Goal: Task Accomplishment & Management: Manage account settings

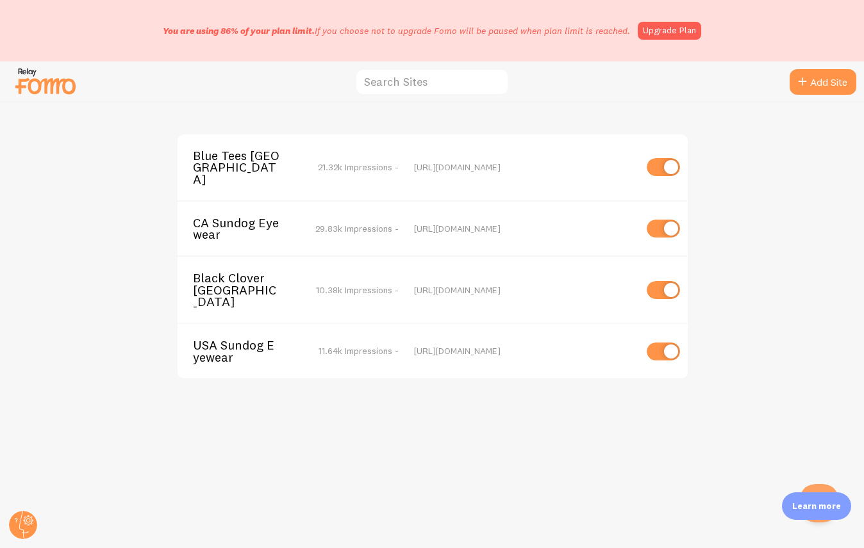
click at [270, 172] on span "Blue Tees [GEOGRAPHIC_DATA]" at bounding box center [244, 167] width 103 height 35
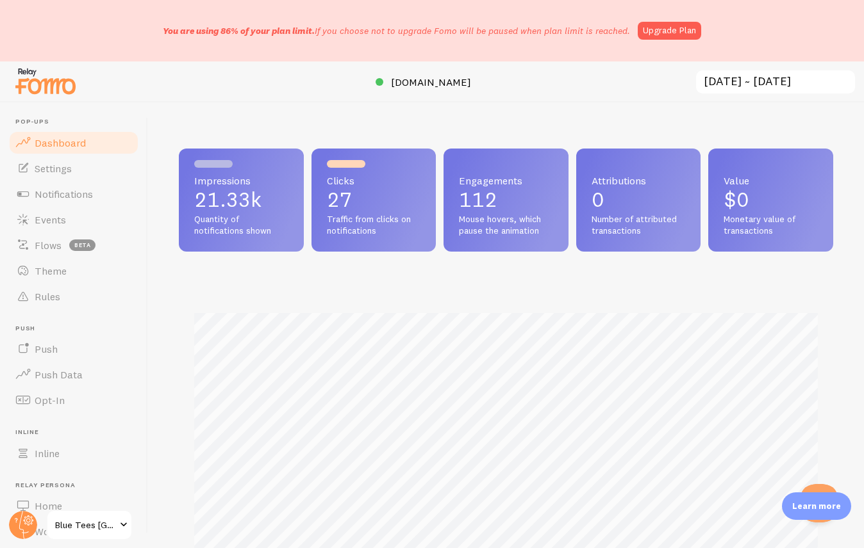
scroll to position [336, 654]
click at [62, 190] on span "Notifications" at bounding box center [64, 194] width 58 height 13
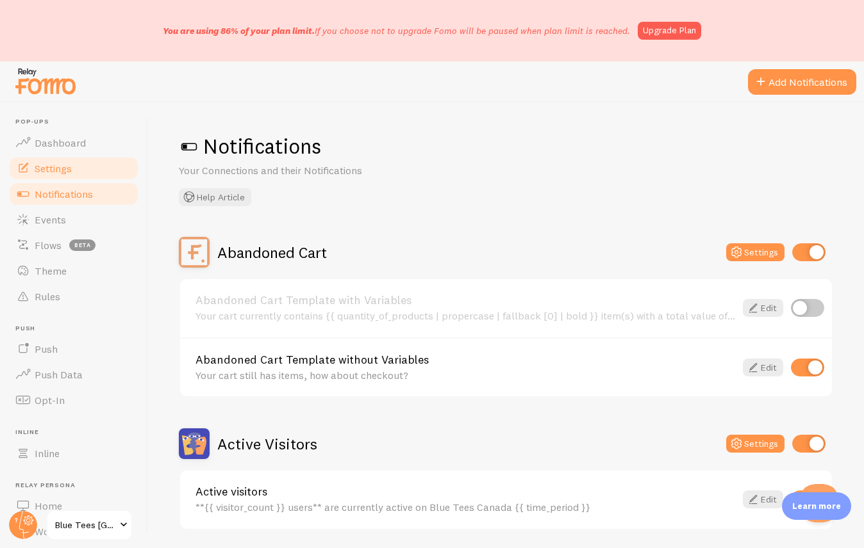
click at [67, 170] on span "Settings" at bounding box center [53, 168] width 37 height 13
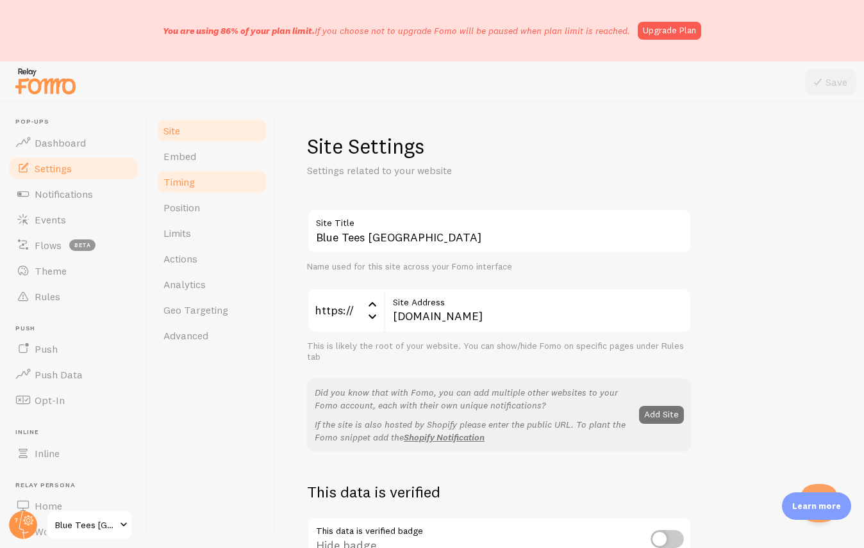
click at [217, 181] on link "Timing" at bounding box center [212, 182] width 112 height 26
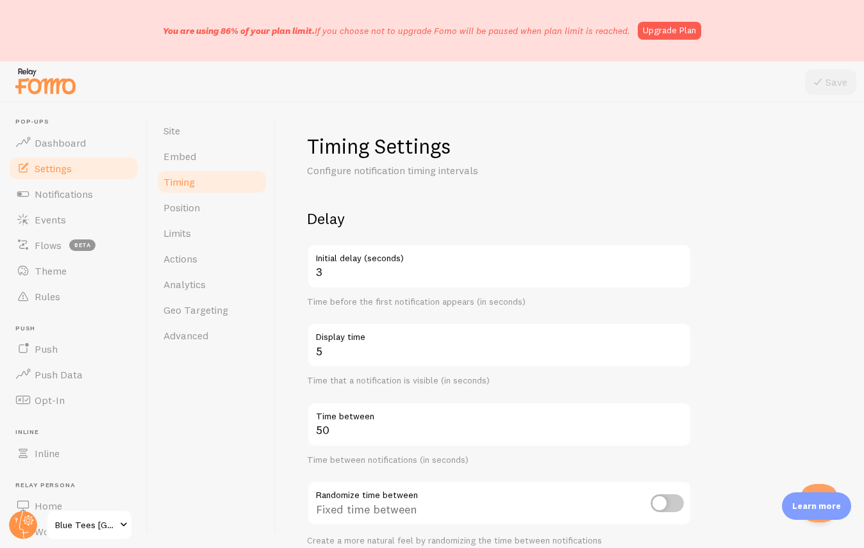
click at [391, 252] on label "Initial delay (seconds)" at bounding box center [499, 255] width 384 height 22
click at [391, 252] on input "3" at bounding box center [499, 266] width 384 height 45
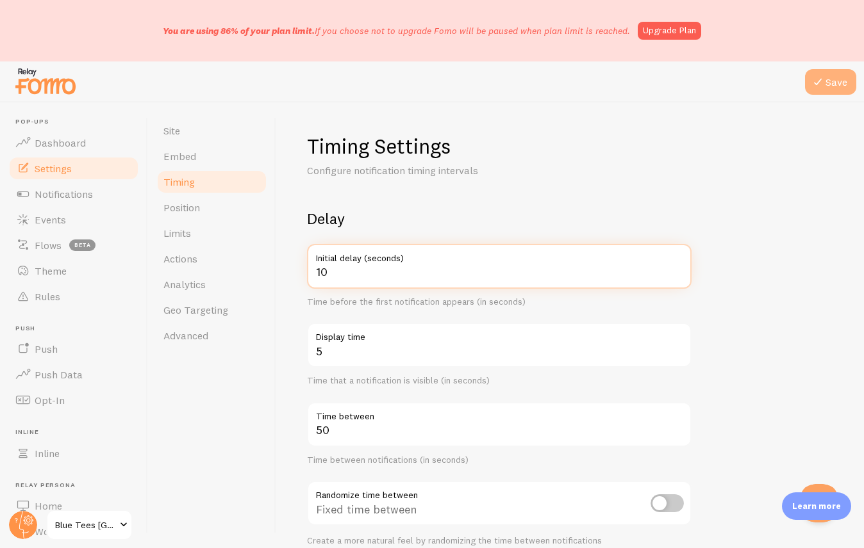
type input "10"
click at [822, 84] on icon at bounding box center [817, 81] width 15 height 15
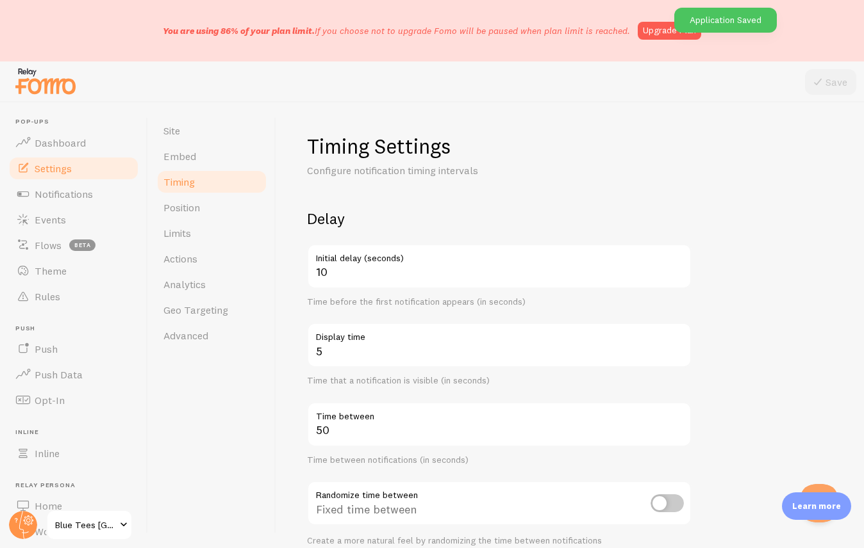
click at [103, 523] on span "Blue Tees [GEOGRAPHIC_DATA]" at bounding box center [85, 525] width 61 height 15
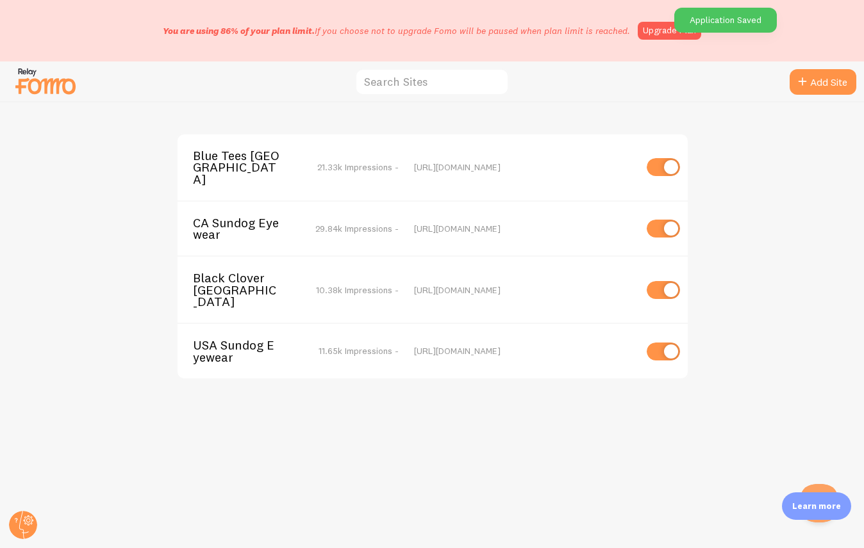
click at [261, 201] on div "CA Sundog Eyewear 29.84k Impressions - [URL][DOMAIN_NAME]" at bounding box center [432, 229] width 510 height 56
click at [253, 217] on span "CA Sundog Eyewear" at bounding box center [244, 229] width 103 height 24
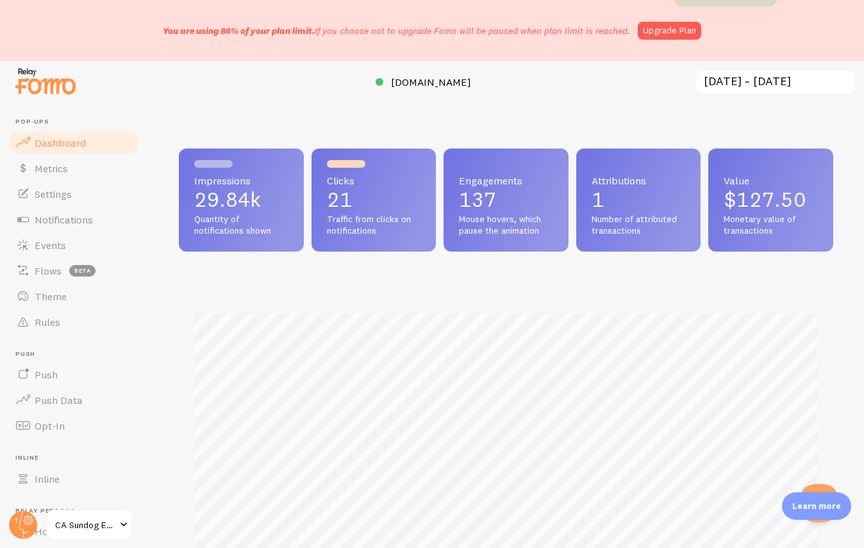
scroll to position [336, 654]
click at [61, 194] on span "Settings" at bounding box center [53, 194] width 37 height 13
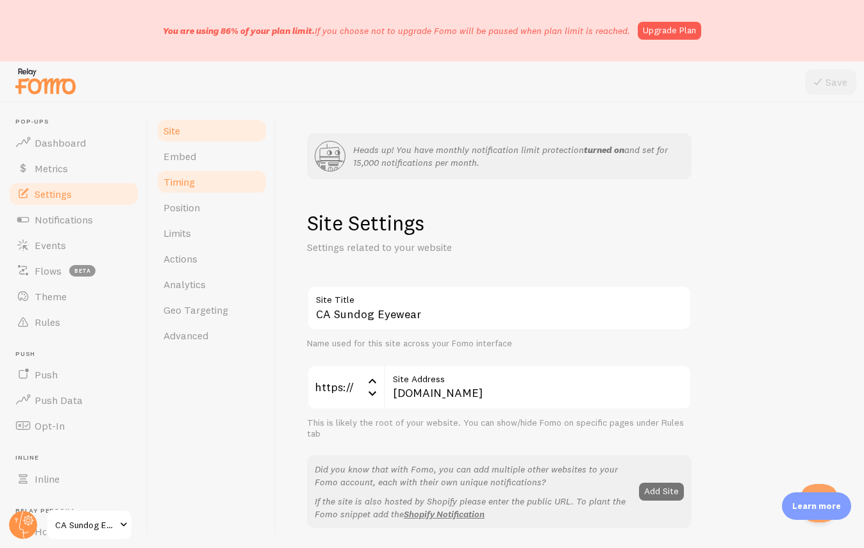
click at [182, 188] on span "Timing" at bounding box center [178, 182] width 31 height 13
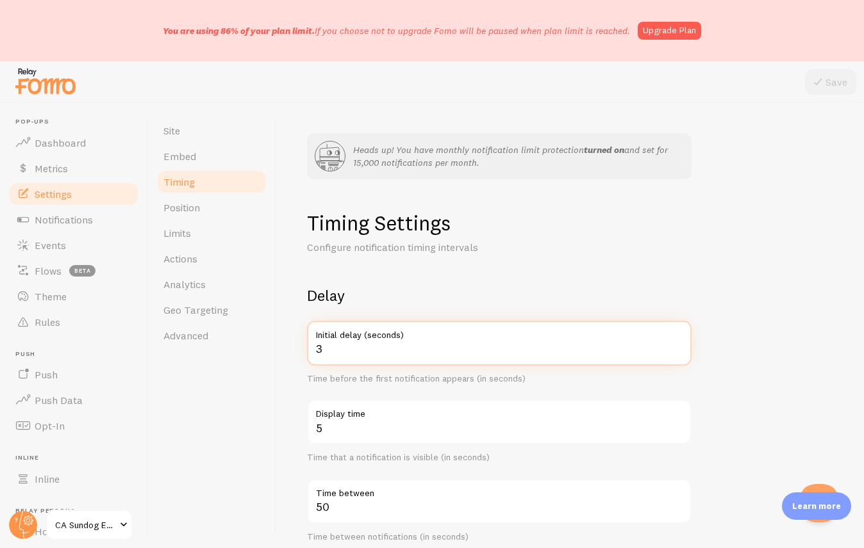
click at [342, 356] on input "3" at bounding box center [499, 343] width 384 height 45
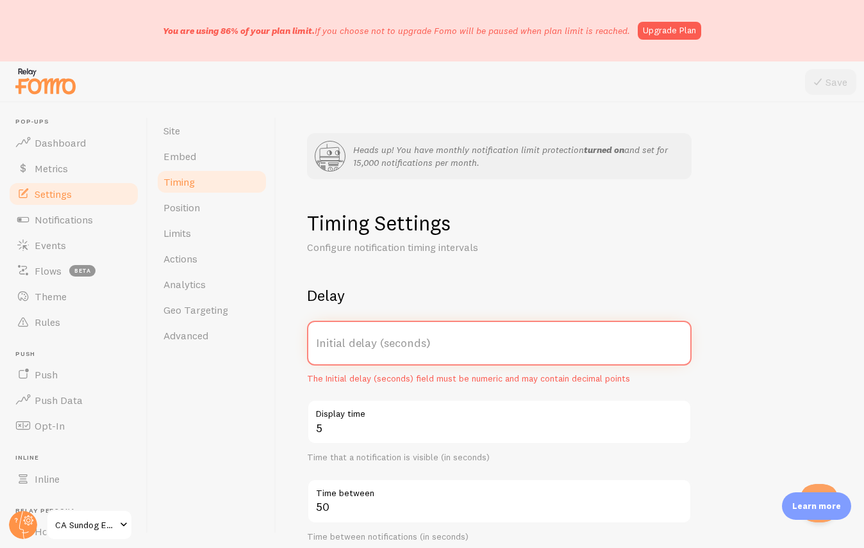
type input "1"
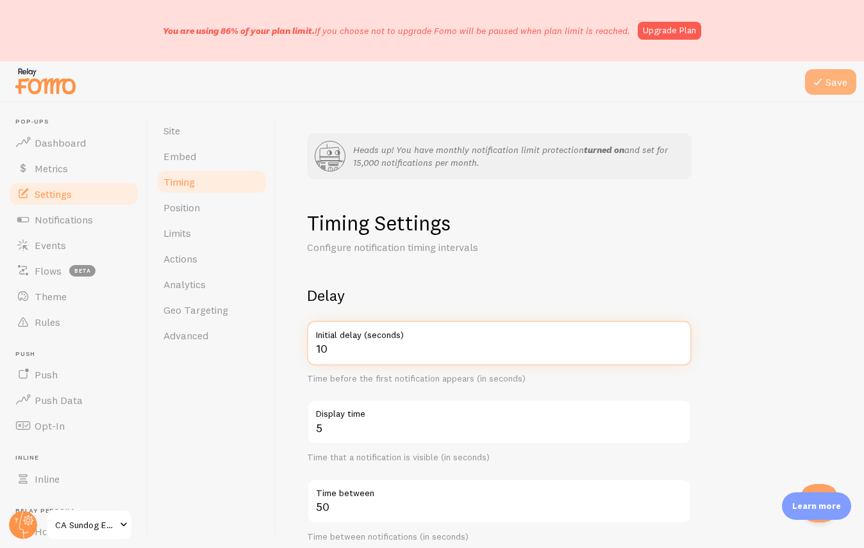
type input "10"
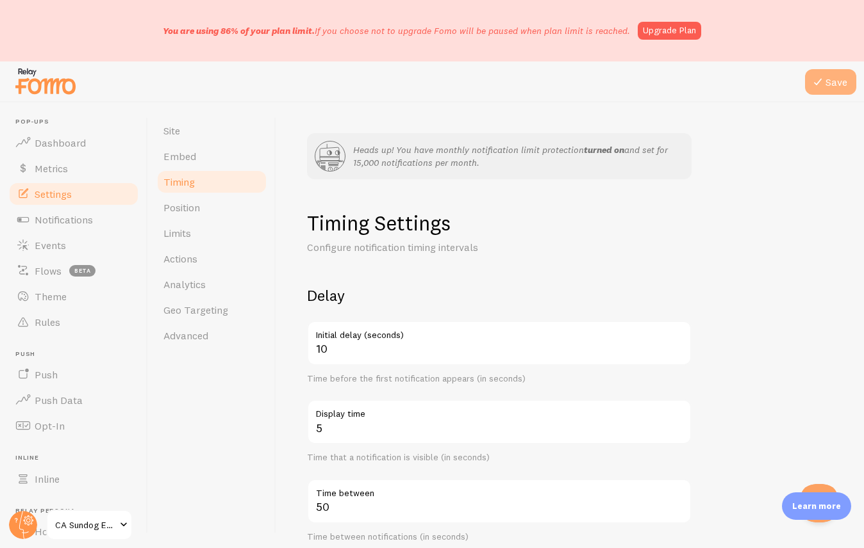
click at [830, 80] on button "Save" at bounding box center [830, 82] width 51 height 26
click at [103, 525] on span "CA Sundog Eyewear" at bounding box center [85, 525] width 61 height 15
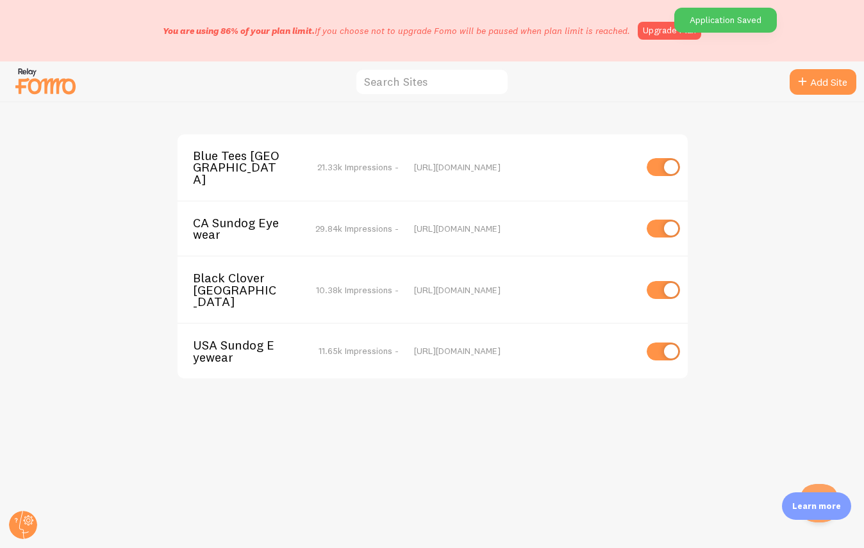
click at [253, 274] on span "Black Clover [GEOGRAPHIC_DATA]" at bounding box center [244, 289] width 103 height 35
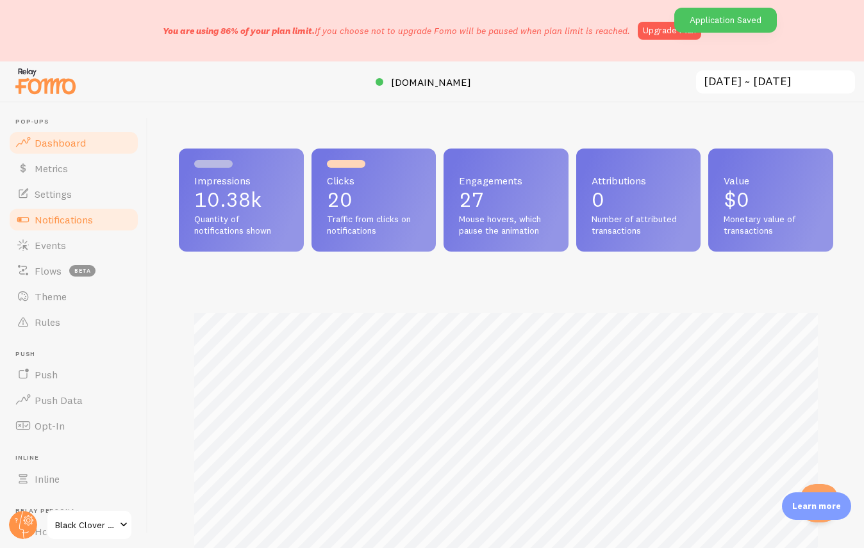
scroll to position [336, 654]
click at [70, 193] on span "Settings" at bounding box center [53, 194] width 37 height 13
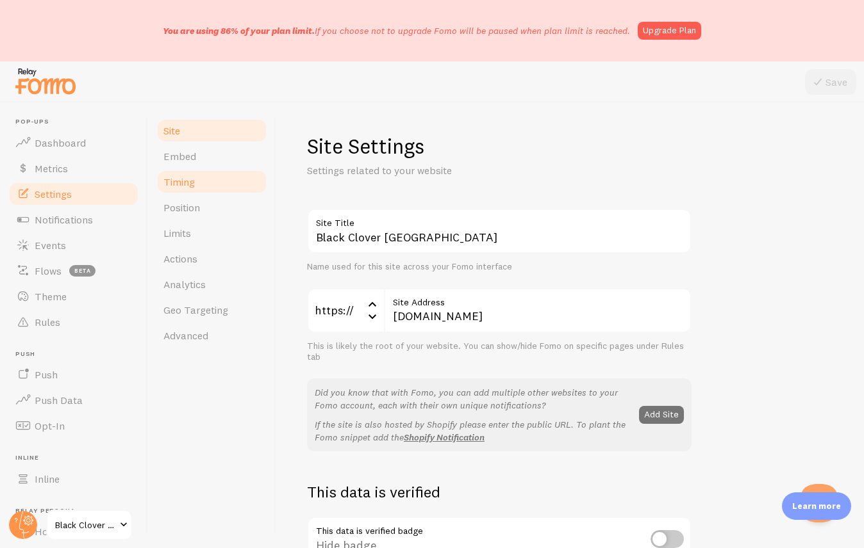
click at [212, 186] on link "Timing" at bounding box center [212, 182] width 112 height 26
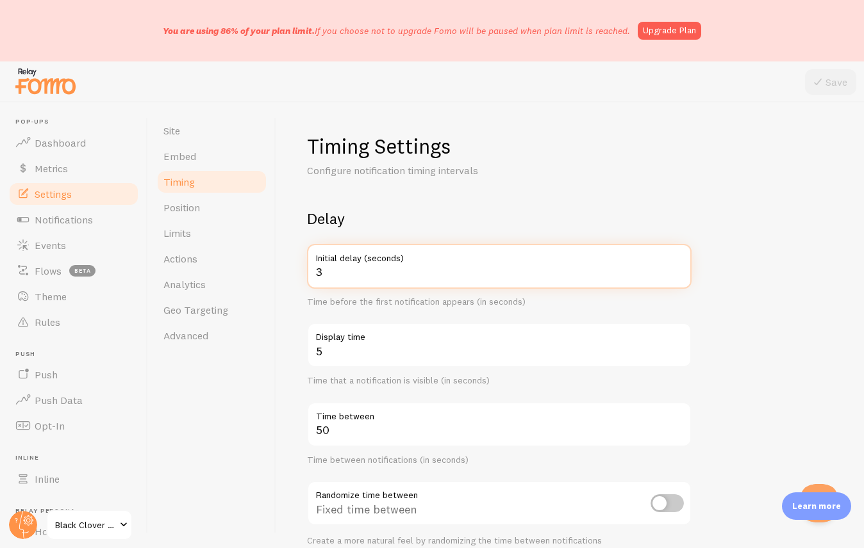
click at [379, 288] on input "3" at bounding box center [499, 266] width 384 height 45
type input "10"
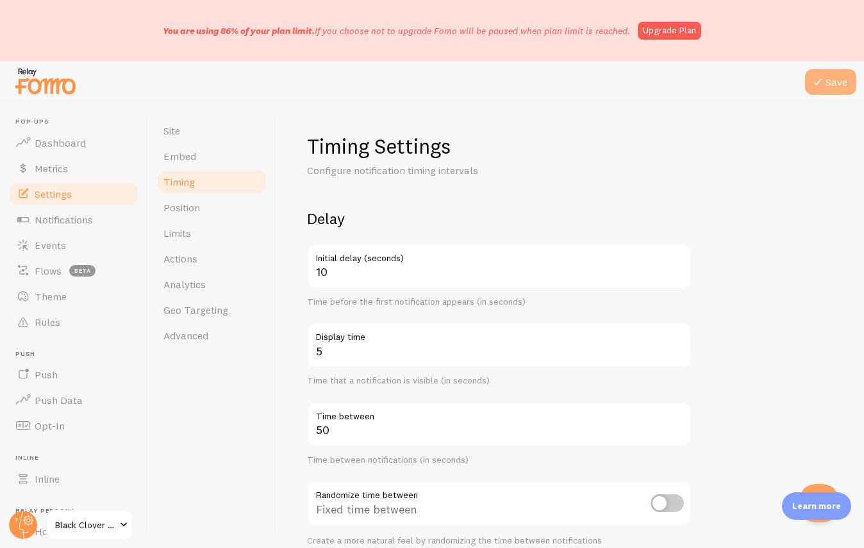
click at [832, 85] on button "Save" at bounding box center [830, 82] width 51 height 26
click at [111, 518] on span "Black Clover [GEOGRAPHIC_DATA]" at bounding box center [85, 525] width 61 height 15
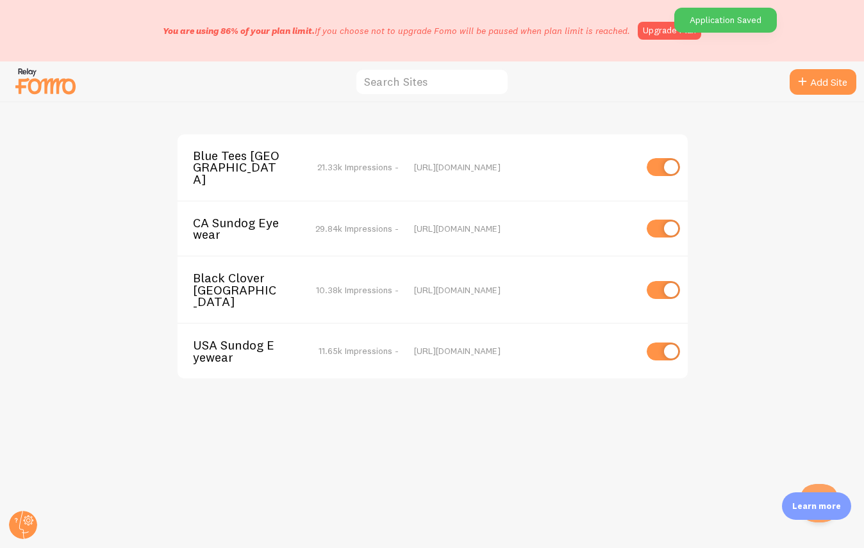
click at [230, 340] on span "USA Sundog Eyewear" at bounding box center [244, 352] width 103 height 24
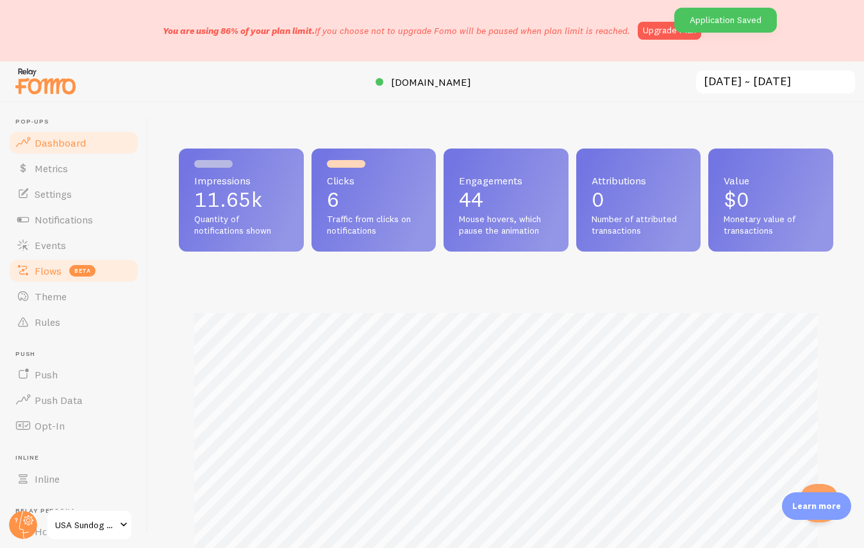
scroll to position [336, 654]
click at [70, 190] on span "Settings" at bounding box center [53, 194] width 37 height 13
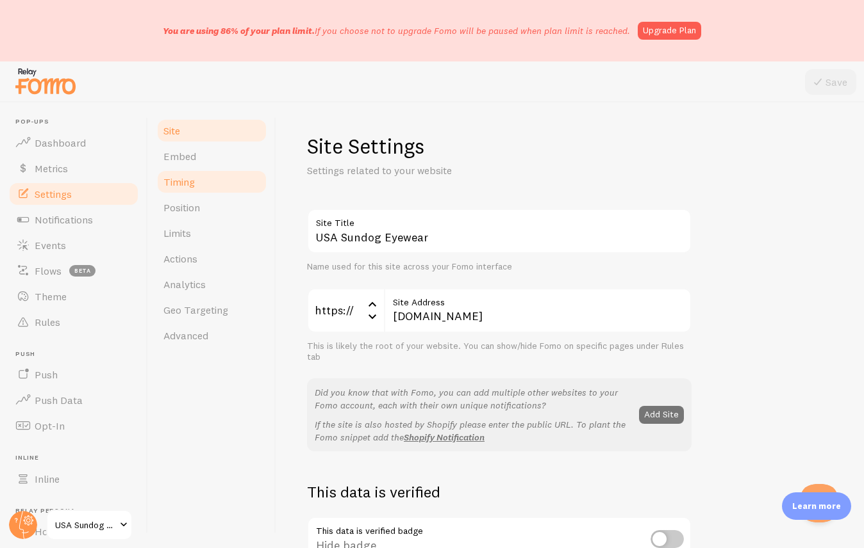
click at [229, 181] on link "Timing" at bounding box center [212, 182] width 112 height 26
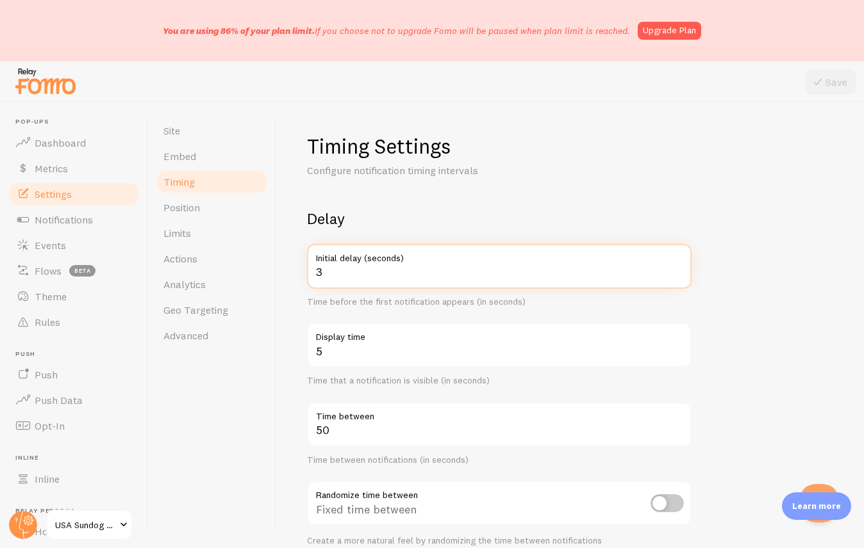
click at [343, 274] on input "3" at bounding box center [499, 266] width 384 height 45
type input "10"
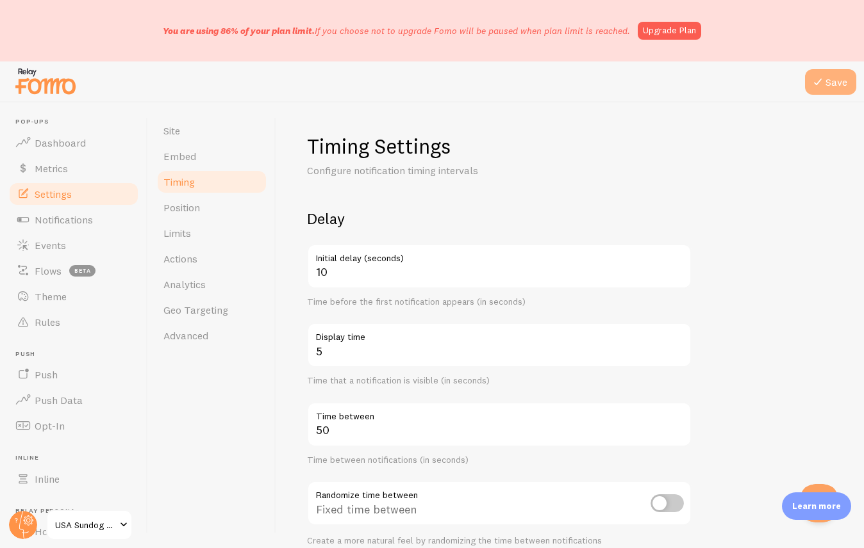
click at [841, 84] on button "Save" at bounding box center [830, 82] width 51 height 26
click at [781, 173] on div "Timing Settings Configure notification timing intervals Delay 10 Initial delay …" at bounding box center [570, 445] width 526 height 625
click at [102, 518] on span "USA Sundog Eyewear" at bounding box center [85, 525] width 61 height 15
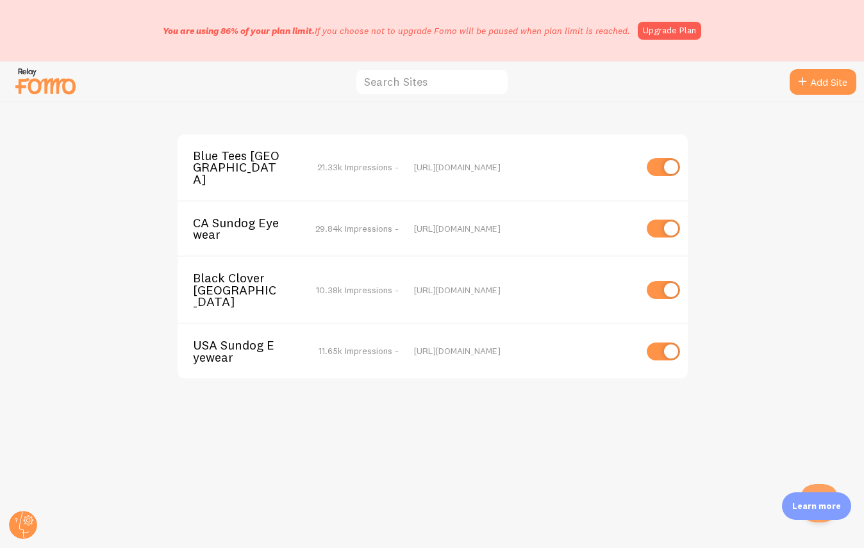
click at [250, 272] on span "Black Clover [GEOGRAPHIC_DATA]" at bounding box center [244, 289] width 103 height 35
